Goal: Task Accomplishment & Management: Use online tool/utility

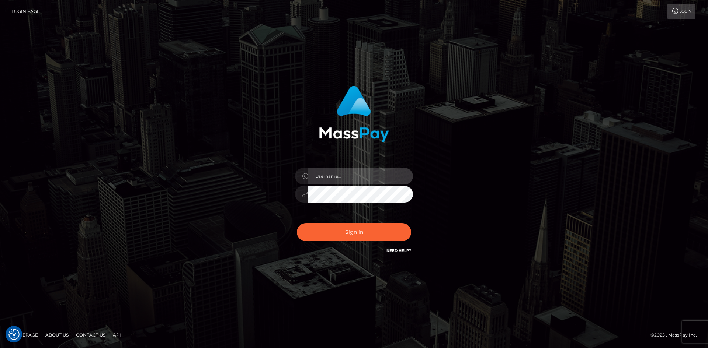
click at [346, 183] on input "text" at bounding box center [360, 176] width 105 height 17
type input "faisal_uplift"
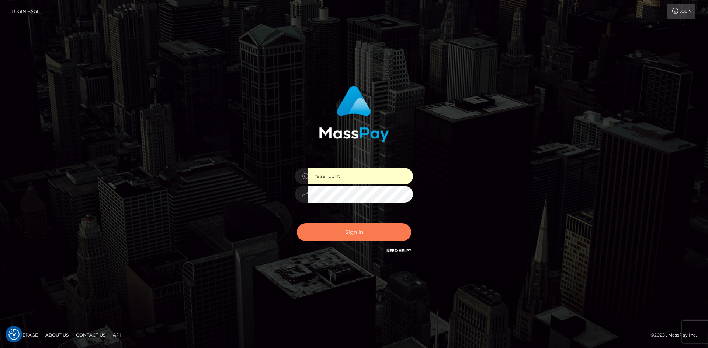
click at [356, 236] on button "Sign in" at bounding box center [354, 232] width 114 height 18
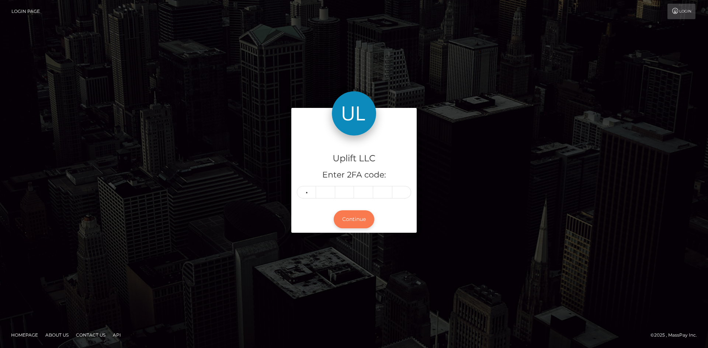
type input "5"
type input "2"
type input "5"
type input "9"
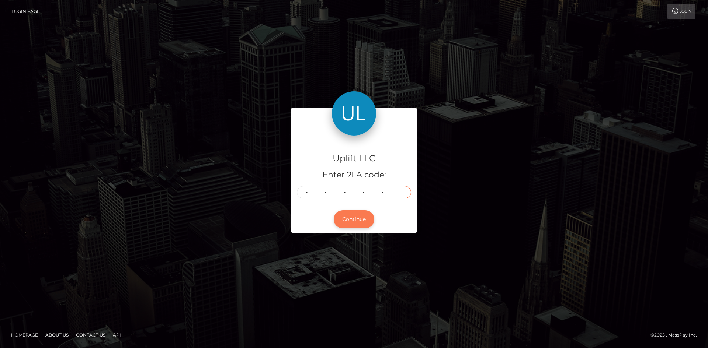
type input "3"
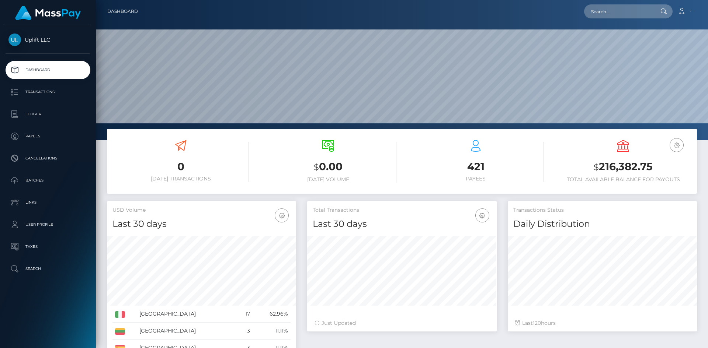
click at [41, 179] on p "Batches" at bounding box center [47, 180] width 79 height 11
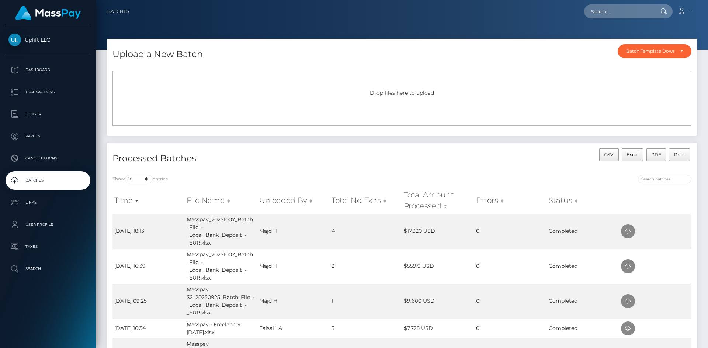
click at [403, 94] on span "Drop files here to upload" at bounding box center [402, 93] width 64 height 7
